Goal: Navigation & Orientation: Find specific page/section

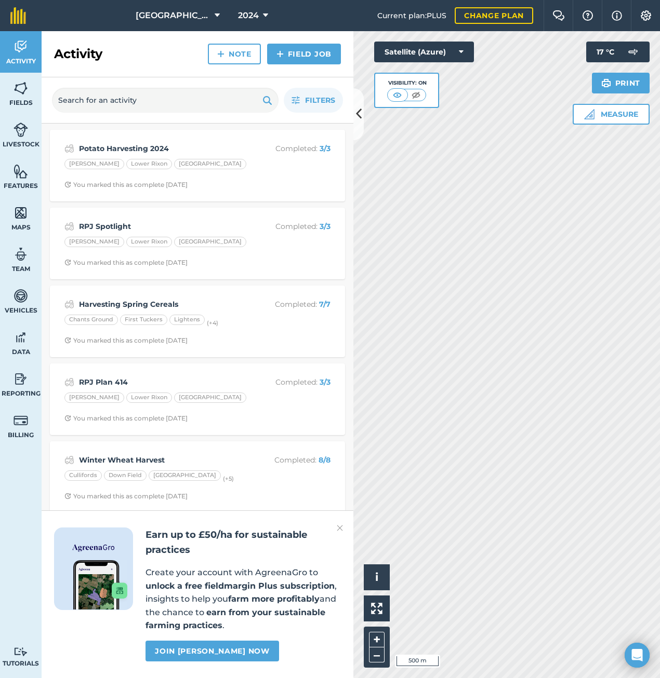
click at [339, 528] on img at bounding box center [340, 528] width 6 height 12
